Goal: Information Seeking & Learning: Learn about a topic

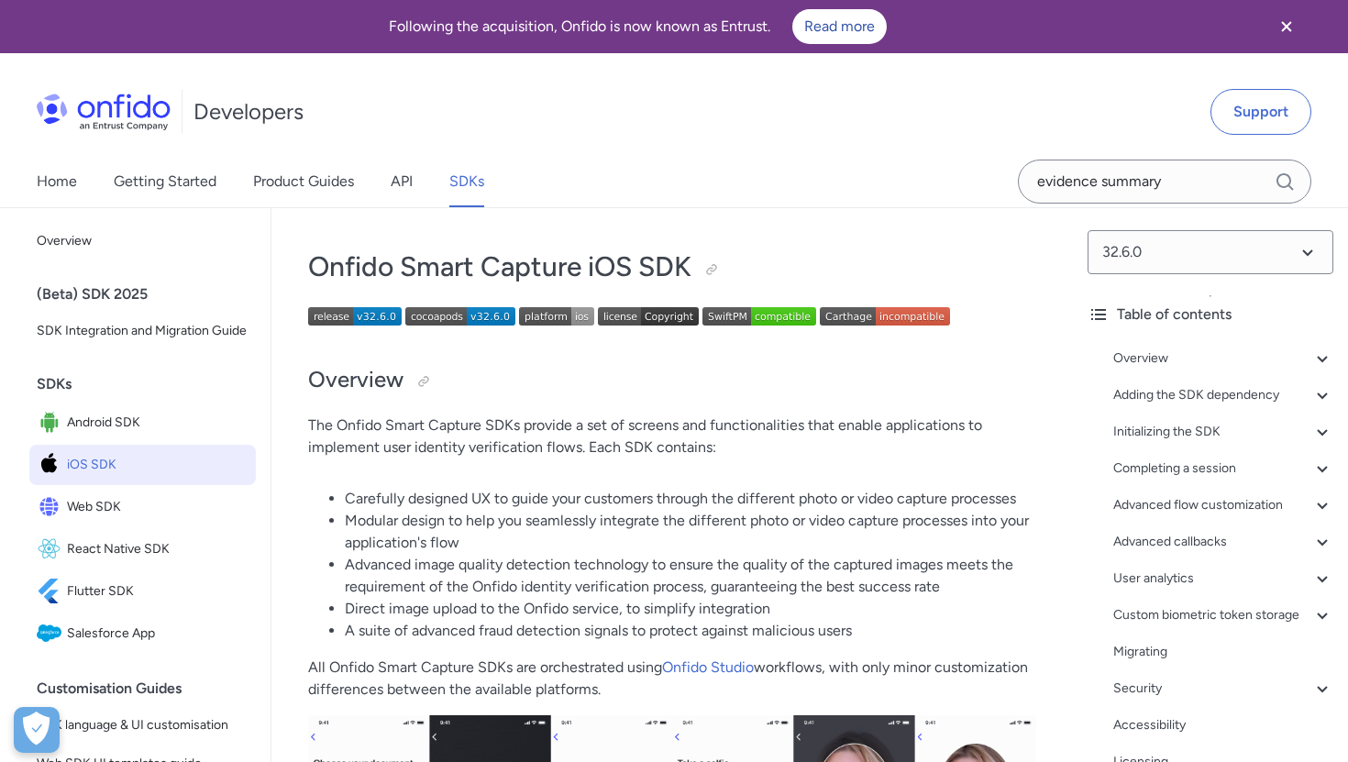
click at [719, 268] on div at bounding box center [711, 269] width 15 height 15
